Goal: Information Seeking & Learning: Learn about a topic

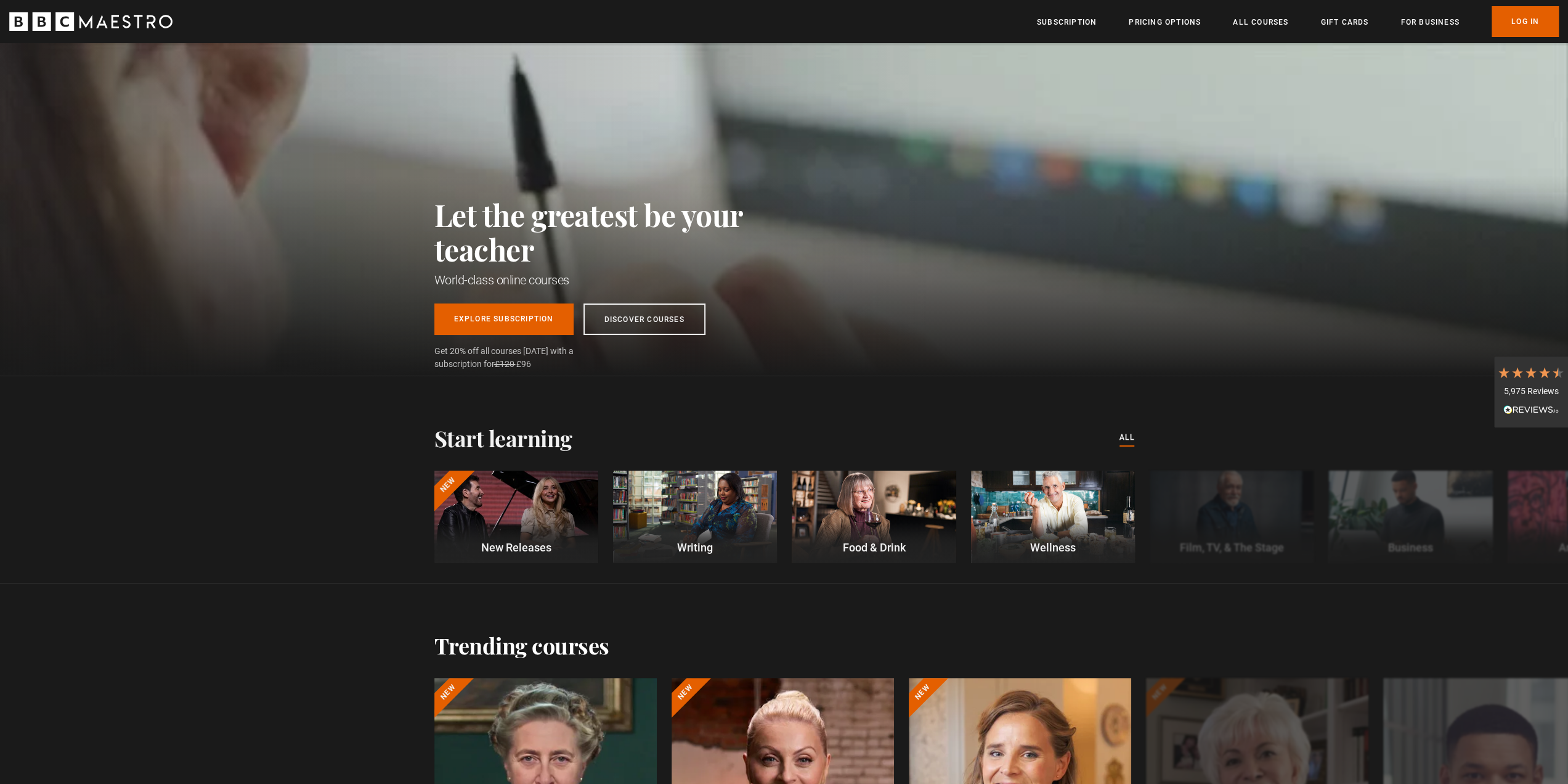
scroll to position [0, 161]
click at [682, 550] on p "Writing" at bounding box center [694, 546] width 164 height 16
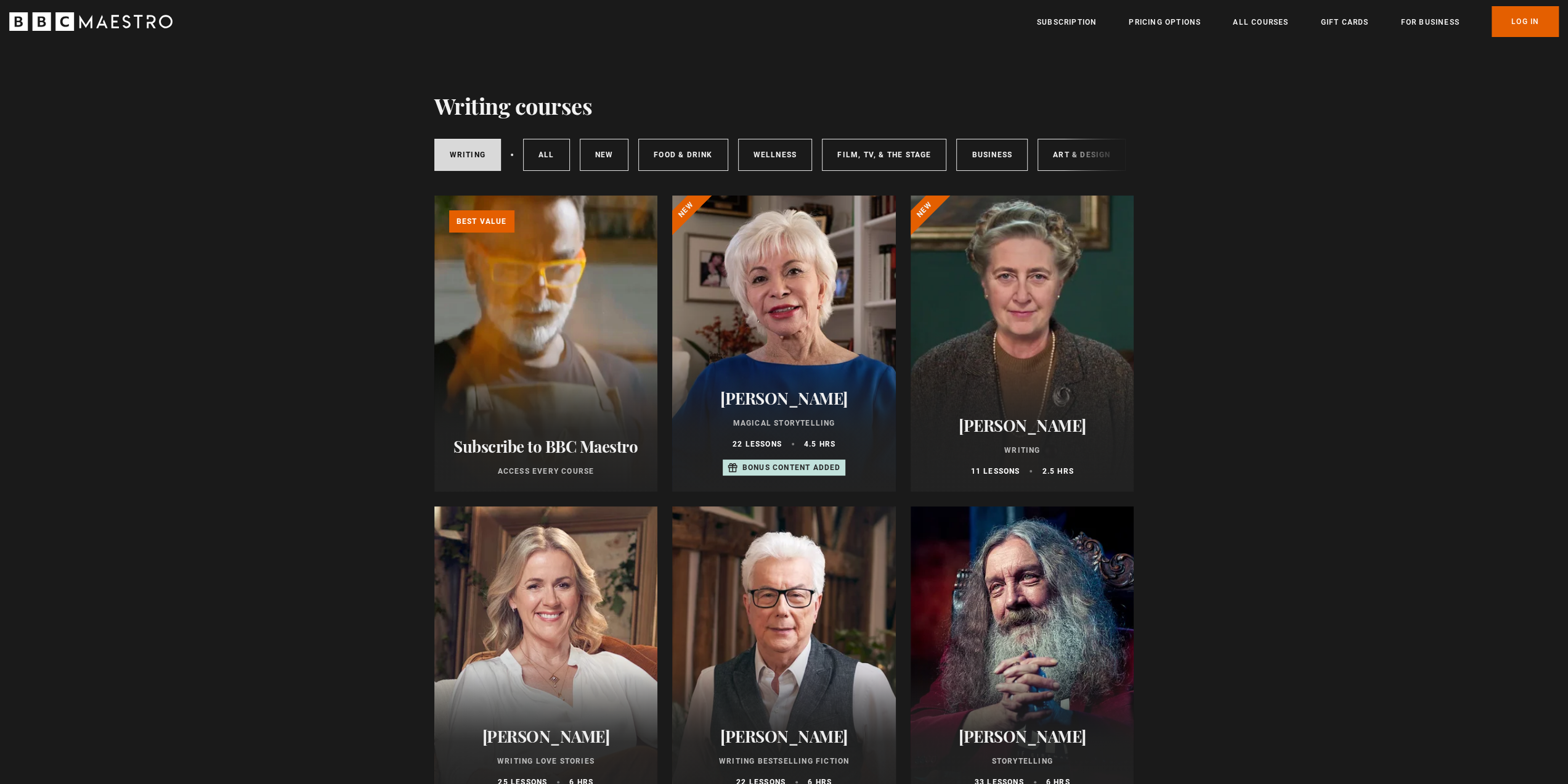
click at [997, 343] on div at bounding box center [1022, 343] width 224 height 296
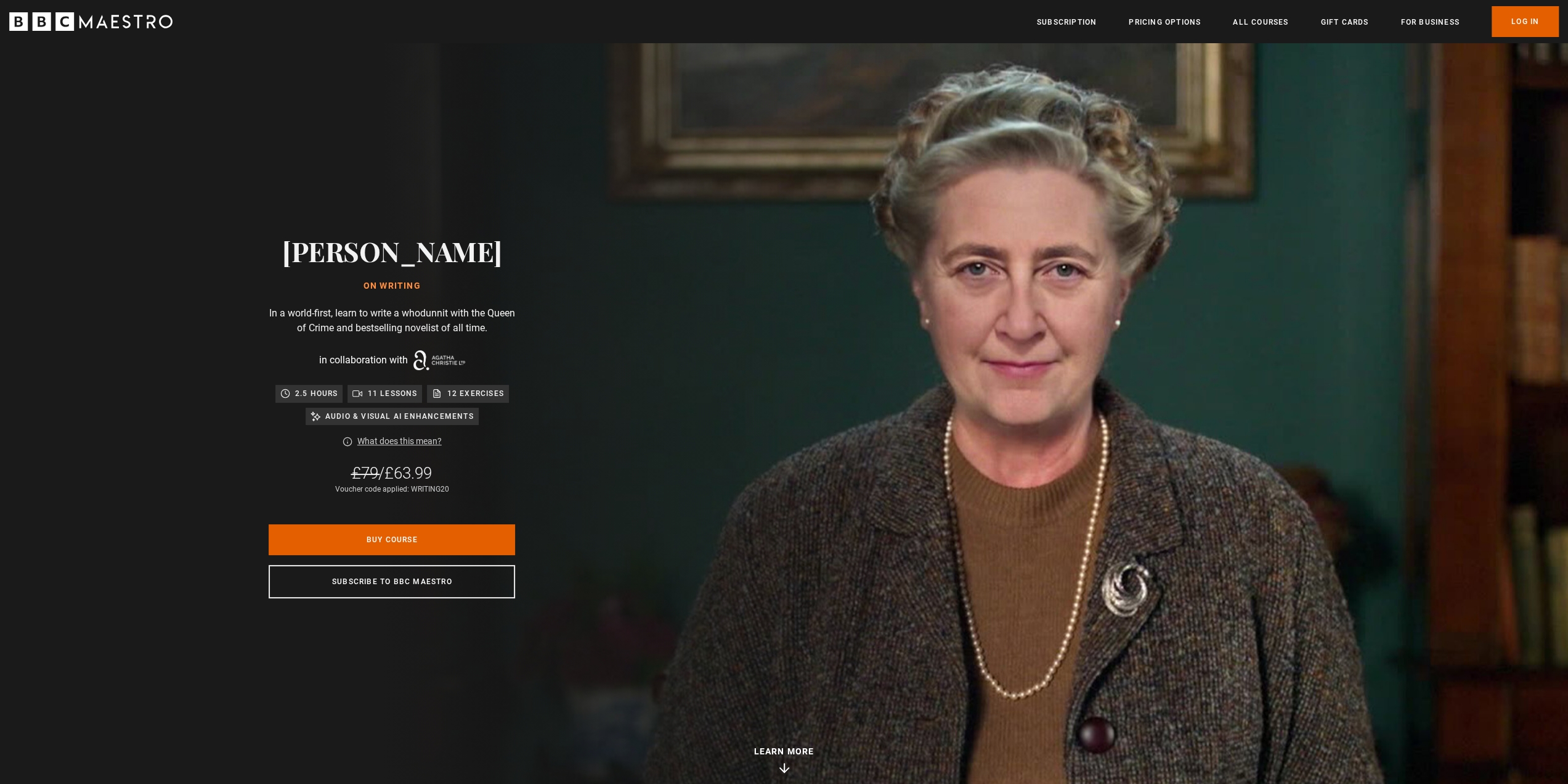
scroll to position [0, 161]
